Goal: Task Accomplishment & Management: Manage account settings

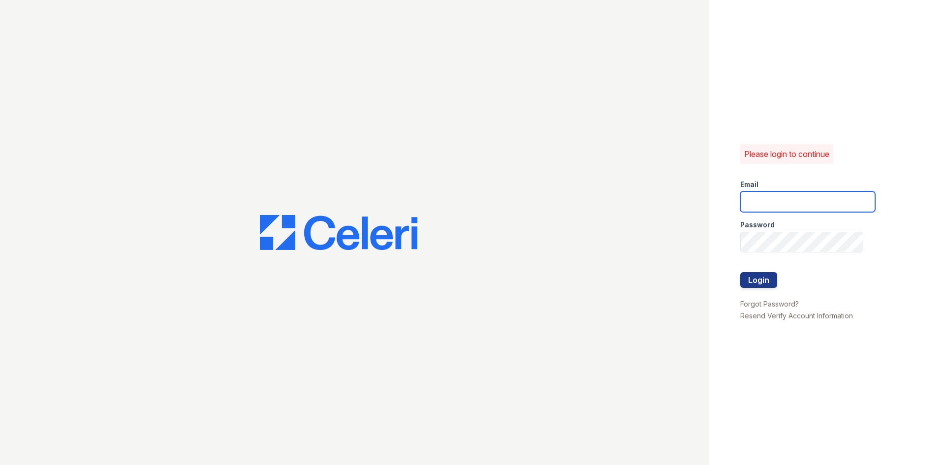
click at [760, 199] on input "email" at bounding box center [808, 202] width 135 height 21
type input "[DOMAIN_NAME][EMAIL_ADDRESS][DOMAIN_NAME]"
click at [754, 276] on button "Login" at bounding box center [759, 280] width 37 height 16
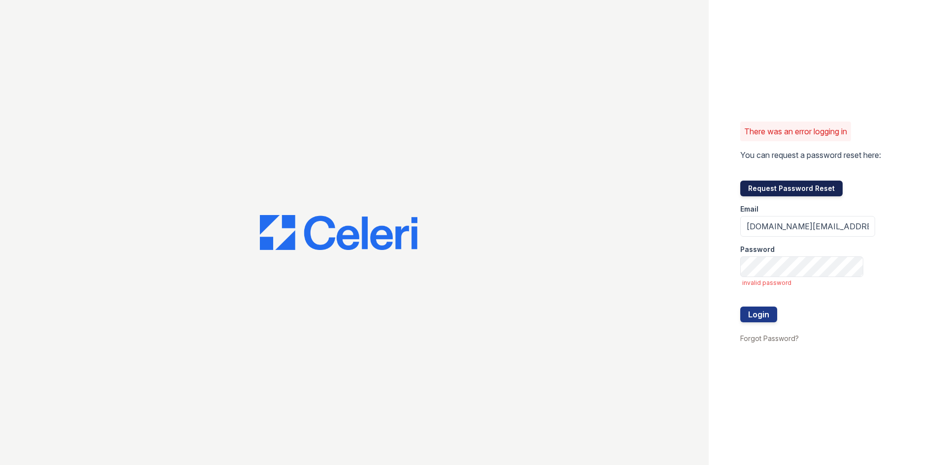
click at [780, 191] on button "Request Password Reset" at bounding box center [792, 189] width 102 height 16
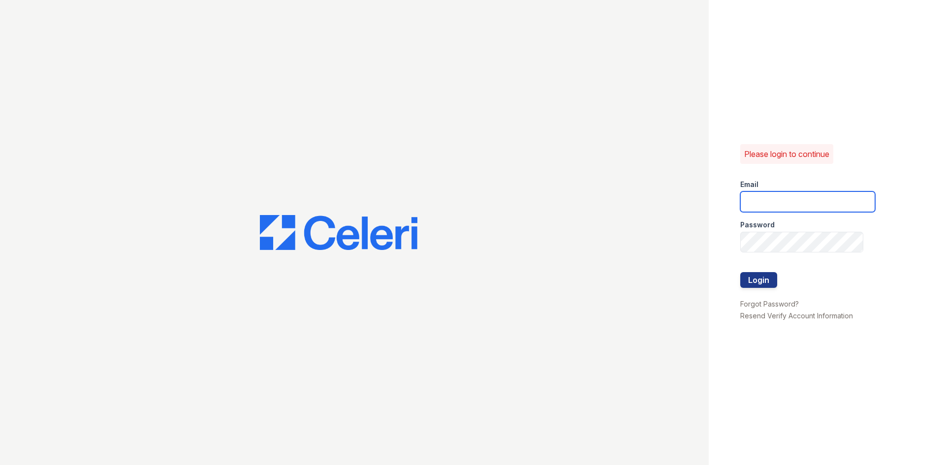
click at [766, 206] on input "email" at bounding box center [808, 202] width 135 height 21
type input "crosby.pm@cafmanagement.com"
click at [759, 276] on button "Login" at bounding box center [759, 280] width 37 height 16
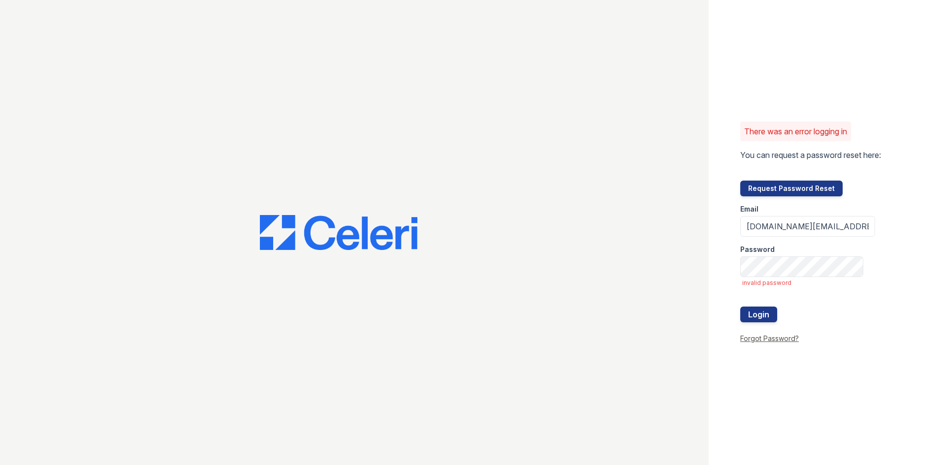
click at [756, 342] on link "Forgot Password?" at bounding box center [770, 338] width 59 height 8
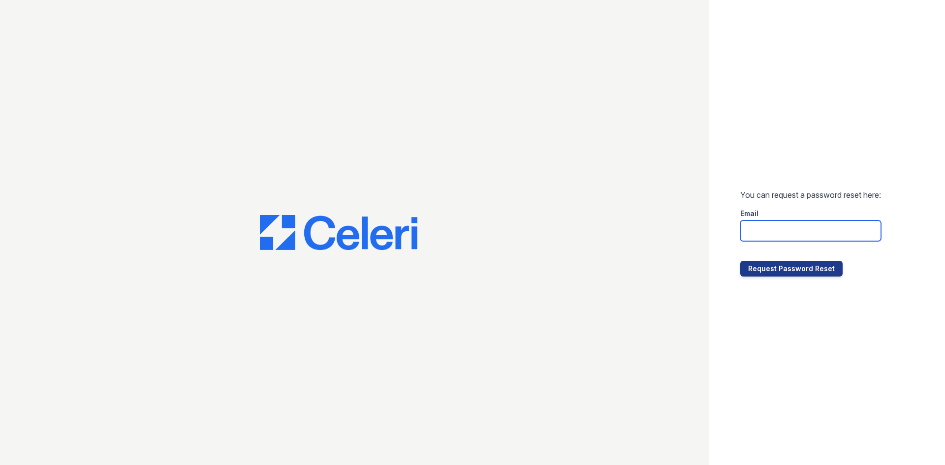
click at [764, 221] on input "email" at bounding box center [811, 231] width 141 height 21
type input "[DOMAIN_NAME][EMAIL_ADDRESS][DOMAIN_NAME]"
click at [765, 265] on button "Request Password Reset" at bounding box center [792, 269] width 102 height 16
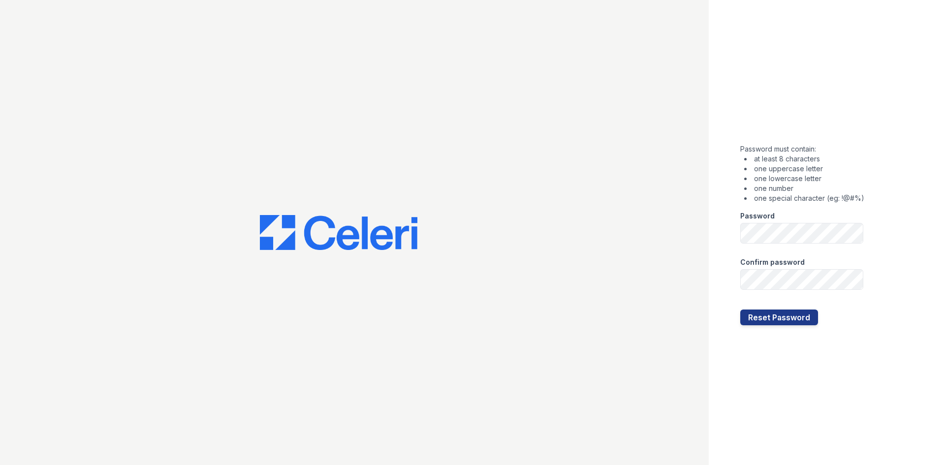
click at [882, 250] on div "Password must contain: at least 8 characters one uppercase letter one lowercase…" at bounding box center [827, 232] width 236 height 465
click at [794, 319] on button "Reset Password" at bounding box center [780, 318] width 78 height 16
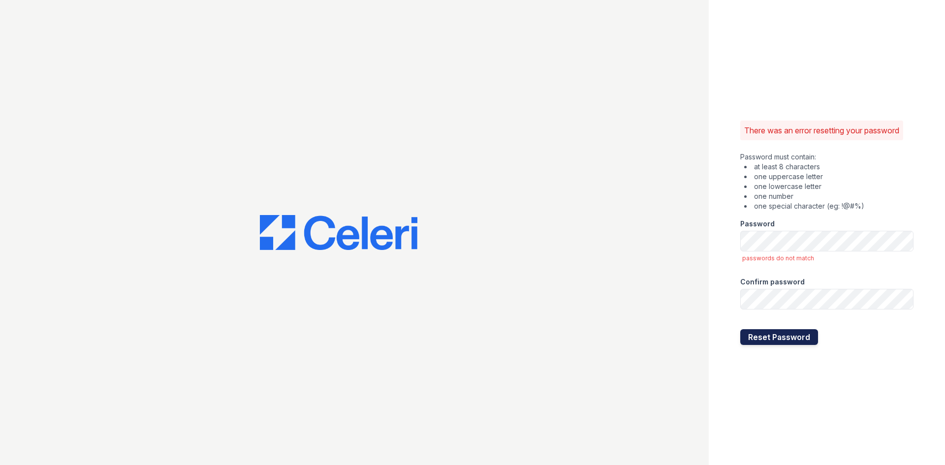
click at [761, 337] on button "Reset Password" at bounding box center [780, 337] width 78 height 16
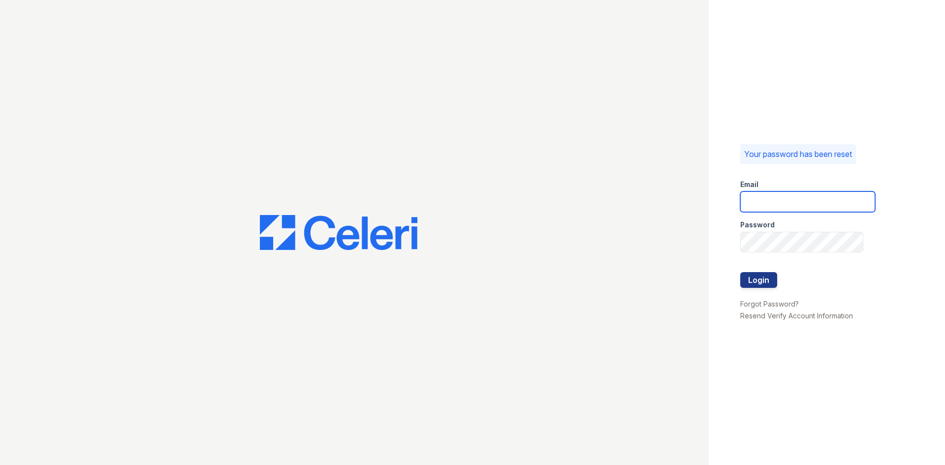
click at [777, 206] on input "email" at bounding box center [808, 202] width 135 height 21
type input "crosby.pm@cafmanagement.com"
click at [724, 251] on div "Your password has been reset Email crosby.pm@cafmanagement.com Password Login F…" at bounding box center [827, 232] width 236 height 465
click at [756, 280] on button "Login" at bounding box center [759, 280] width 37 height 16
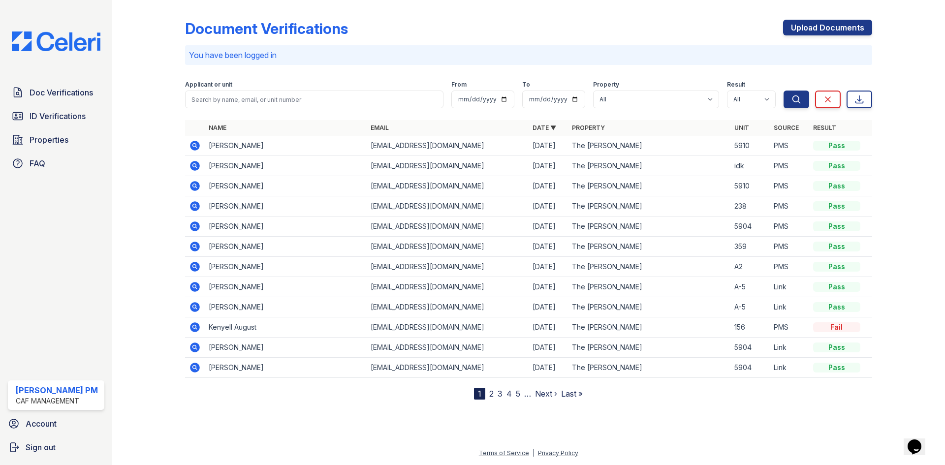
click at [195, 326] on icon at bounding box center [194, 326] width 2 height 2
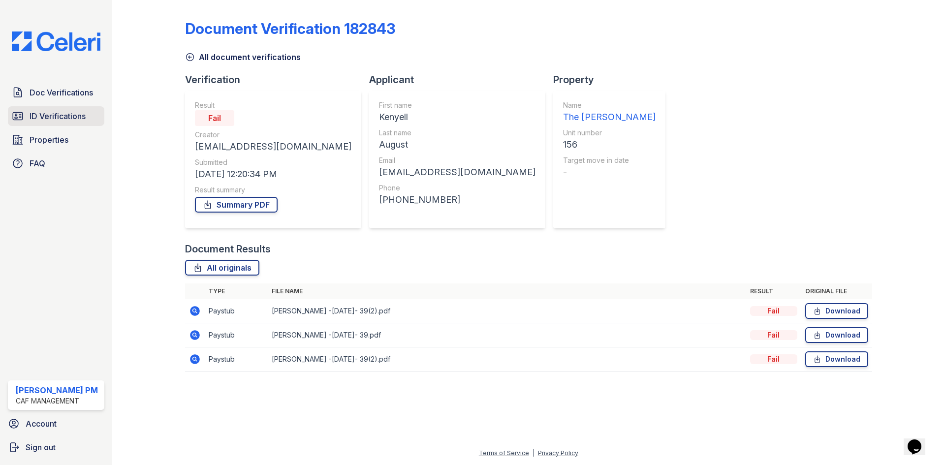
click at [49, 116] on span "ID Verifications" at bounding box center [58, 116] width 56 height 12
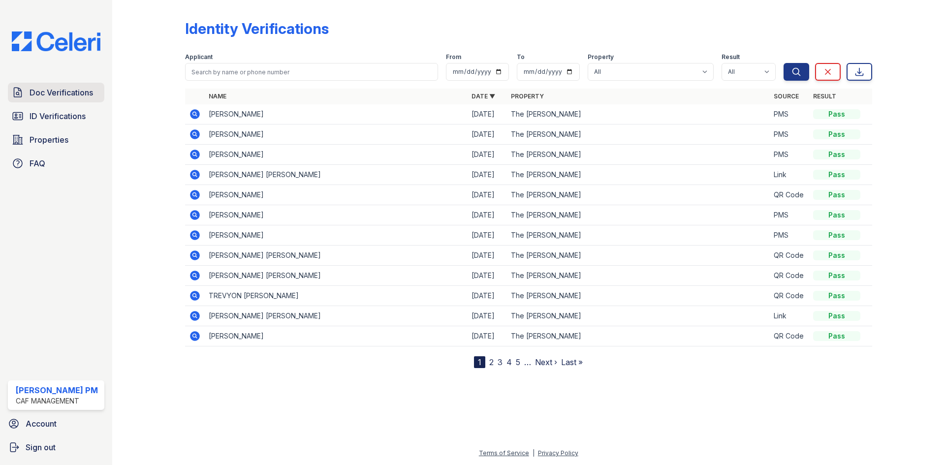
click at [35, 94] on span "Doc Verifications" at bounding box center [62, 93] width 64 height 12
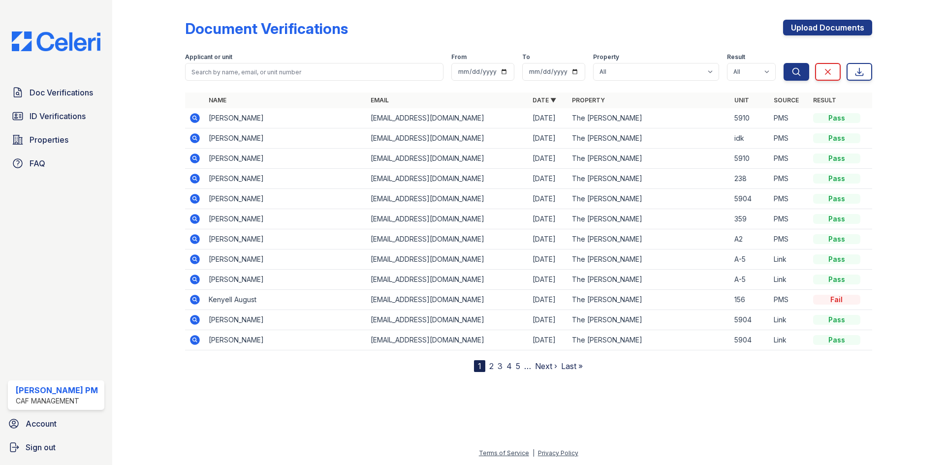
click at [195, 300] on icon at bounding box center [194, 299] width 2 height 2
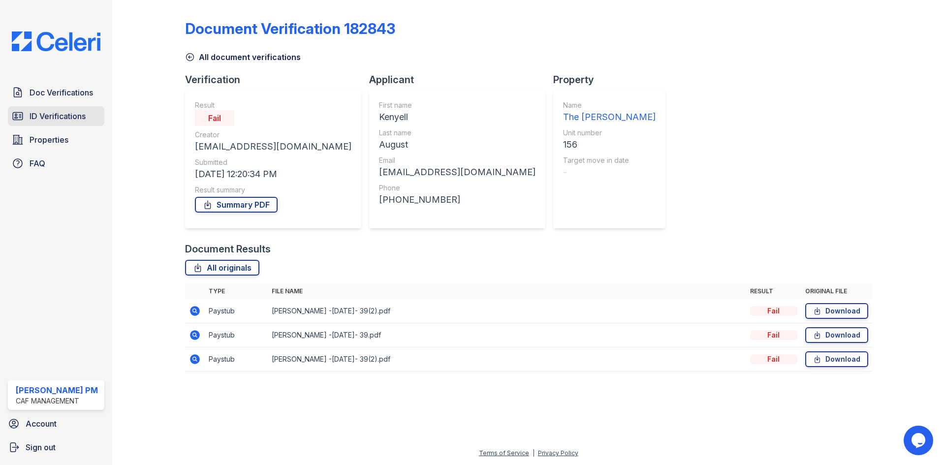
click at [67, 115] on span "ID Verifications" at bounding box center [58, 116] width 56 height 12
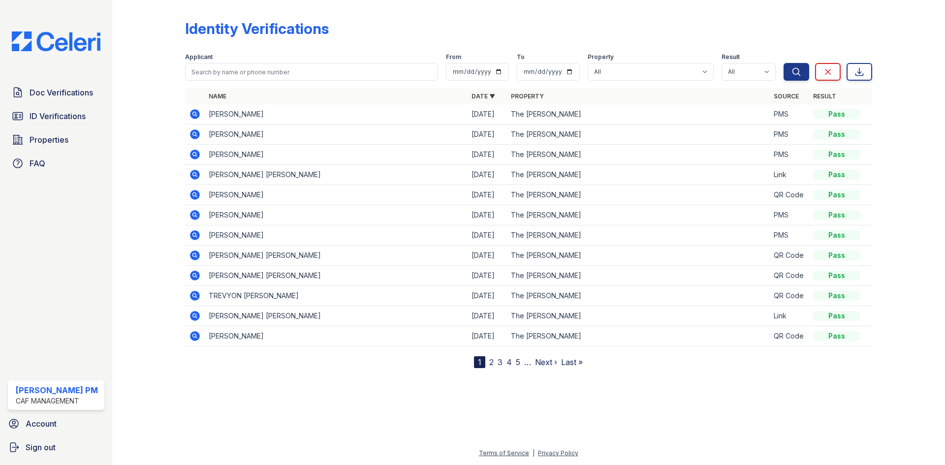
click at [492, 365] on link "2" at bounding box center [491, 362] width 4 height 10
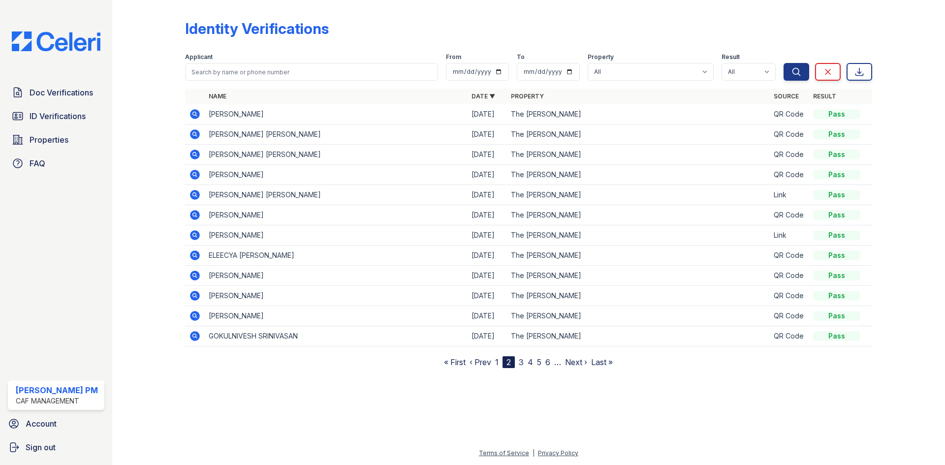
click at [522, 362] on link "3" at bounding box center [521, 362] width 5 height 10
click at [528, 362] on link "4" at bounding box center [525, 362] width 5 height 10
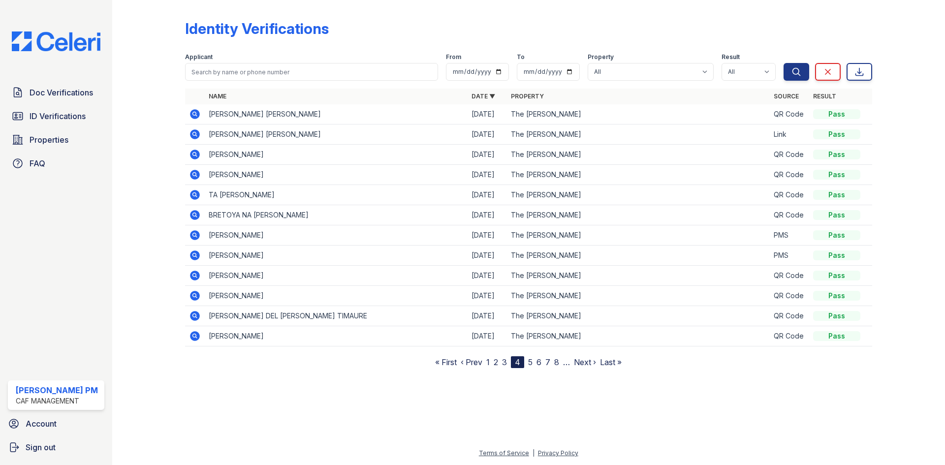
click at [487, 363] on link "1" at bounding box center [487, 362] width 3 height 10
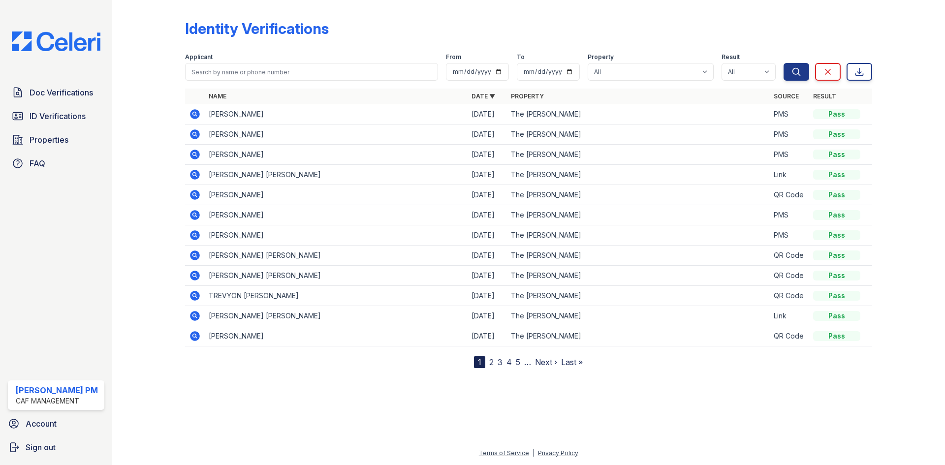
click at [195, 175] on icon at bounding box center [195, 175] width 12 height 12
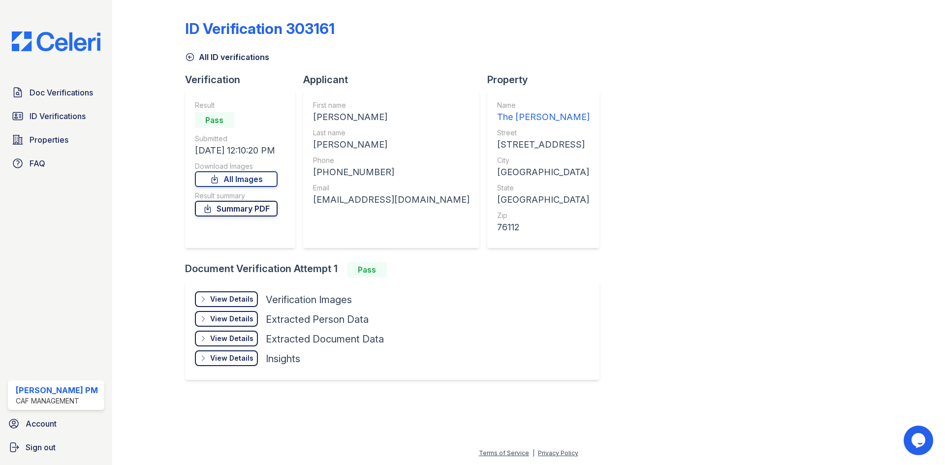
click at [250, 210] on link "Summary PDF" at bounding box center [236, 209] width 83 height 16
click at [224, 181] on link "All Images" at bounding box center [236, 179] width 83 height 16
